Goal: Task Accomplishment & Management: Manage account settings

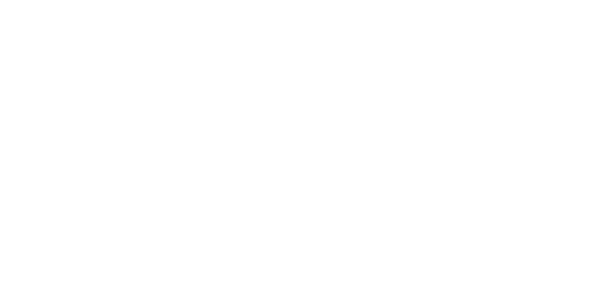
select select "*"
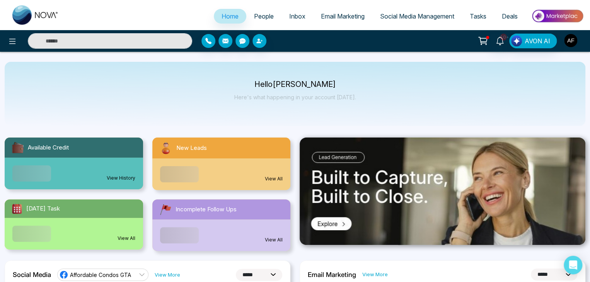
click at [568, 41] on img "button" at bounding box center [570, 40] width 13 height 13
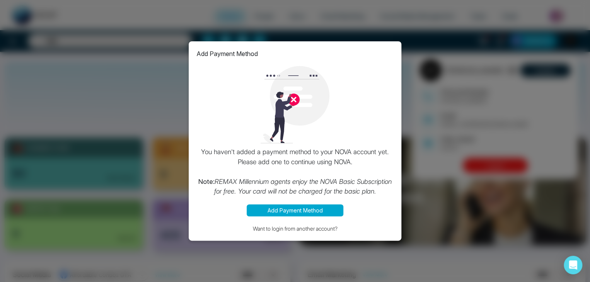
click at [523, 164] on div "Add Payment Method You haven't added a payment method to your NOVA account yet.…" at bounding box center [295, 141] width 590 height 282
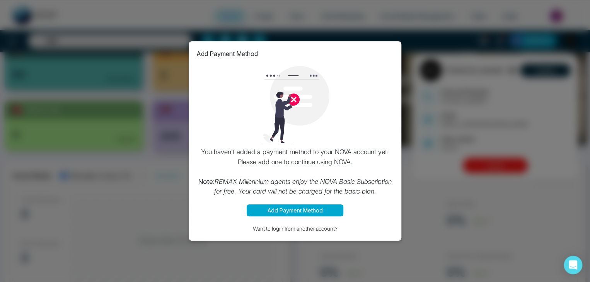
scroll to position [116, 0]
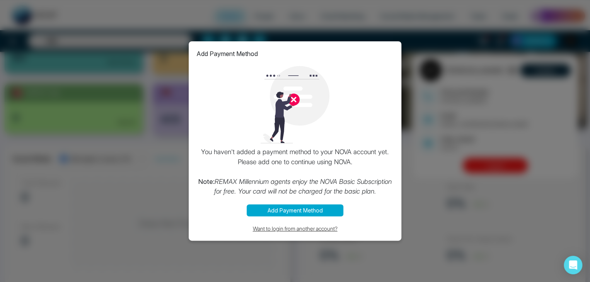
click at [320, 229] on button "Want to login from another account?" at bounding box center [295, 228] width 197 height 9
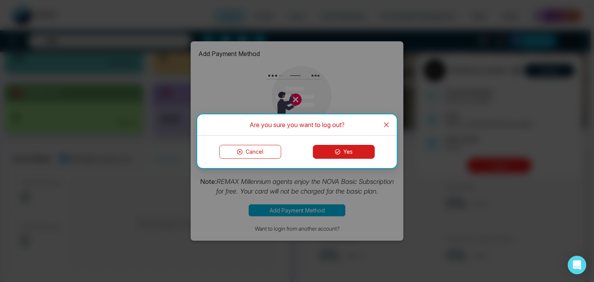
click at [341, 151] on button "Yes" at bounding box center [344, 152] width 62 height 14
